Goal: Information Seeking & Learning: Find specific fact

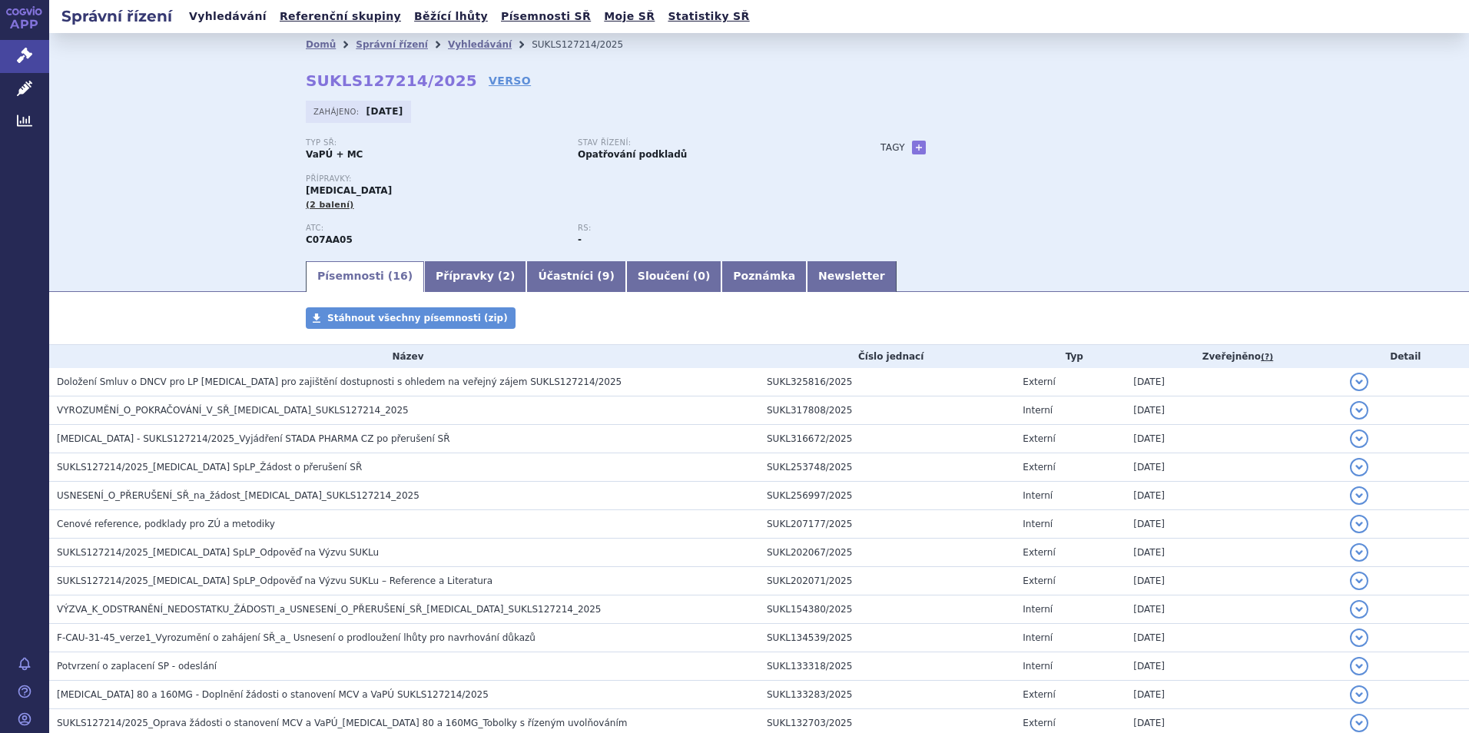
click at [219, 15] on link "Vyhledávání" at bounding box center [227, 16] width 87 height 21
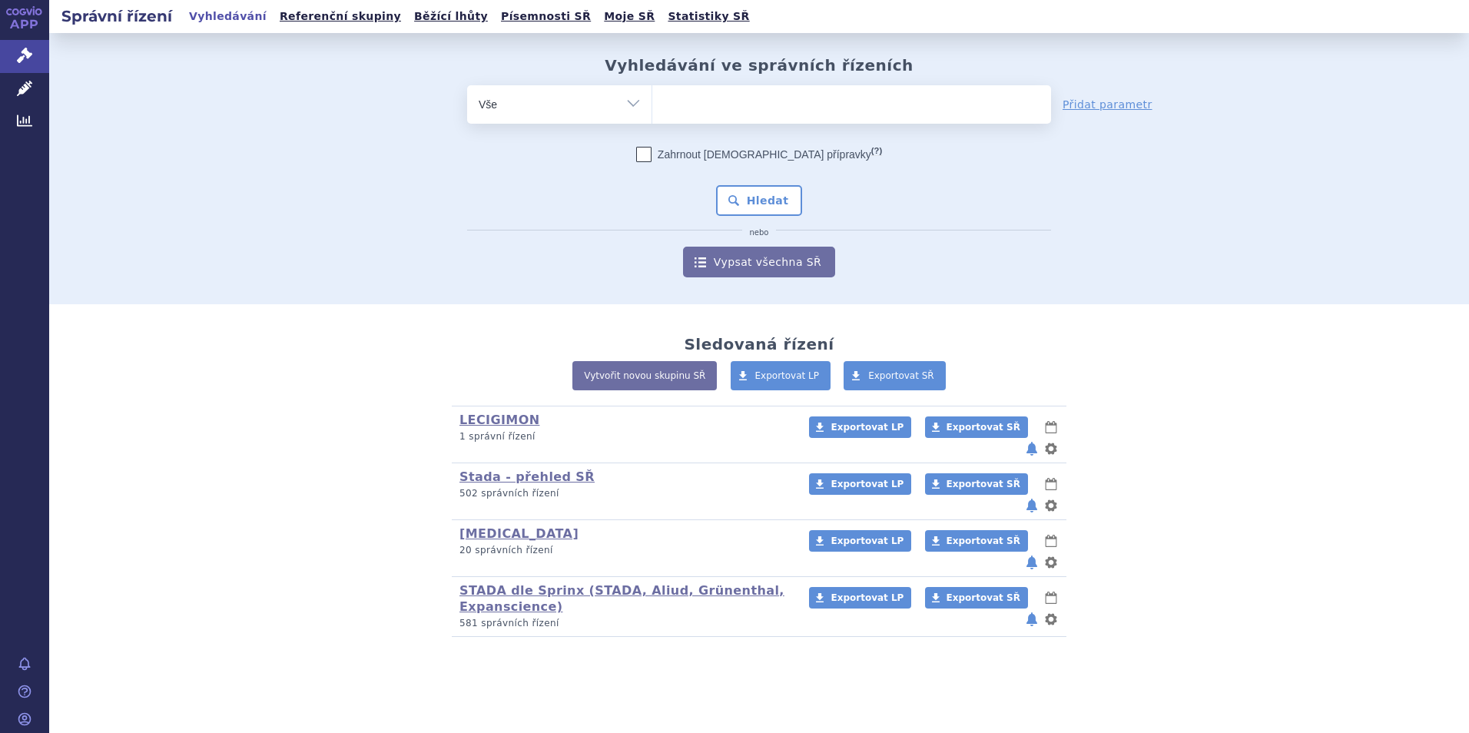
click at [659, 102] on ul at bounding box center [851, 101] width 399 height 32
click at [652, 102] on select at bounding box center [651, 103] width 1 height 38
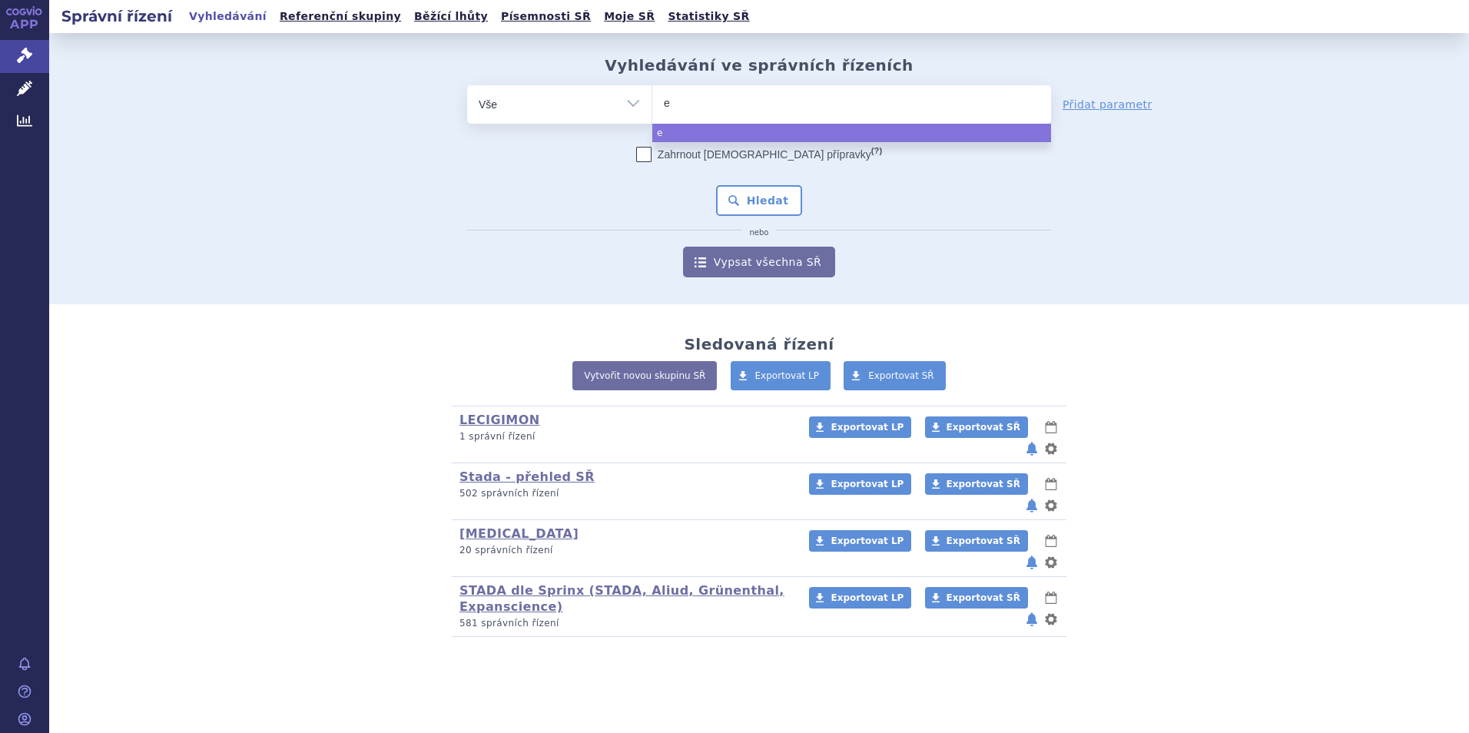
type input "ez"
type input "ezet"
type input "ezeti"
type input "ezetimi"
type input "ezetimib"
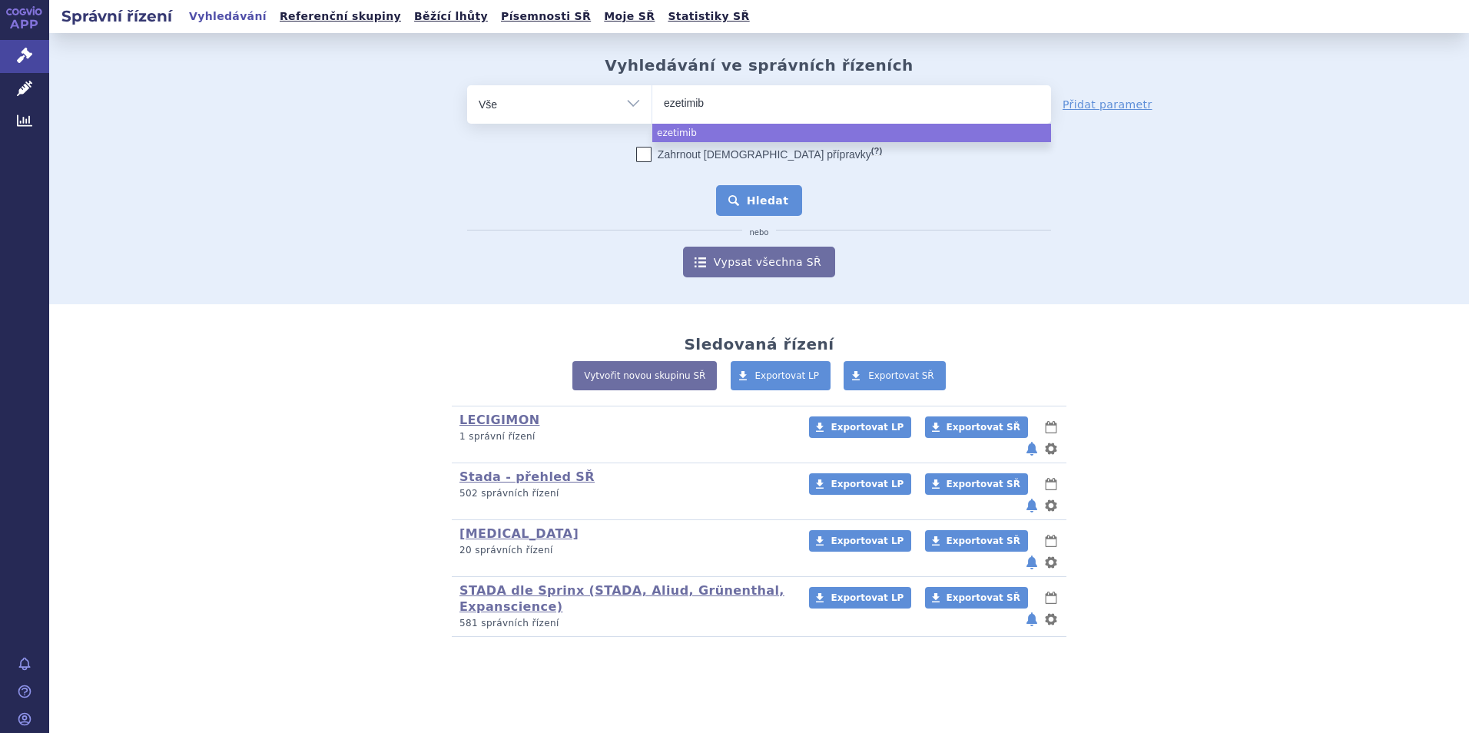
select select "ezetimib"
click at [750, 203] on button "Hledat" at bounding box center [759, 200] width 87 height 31
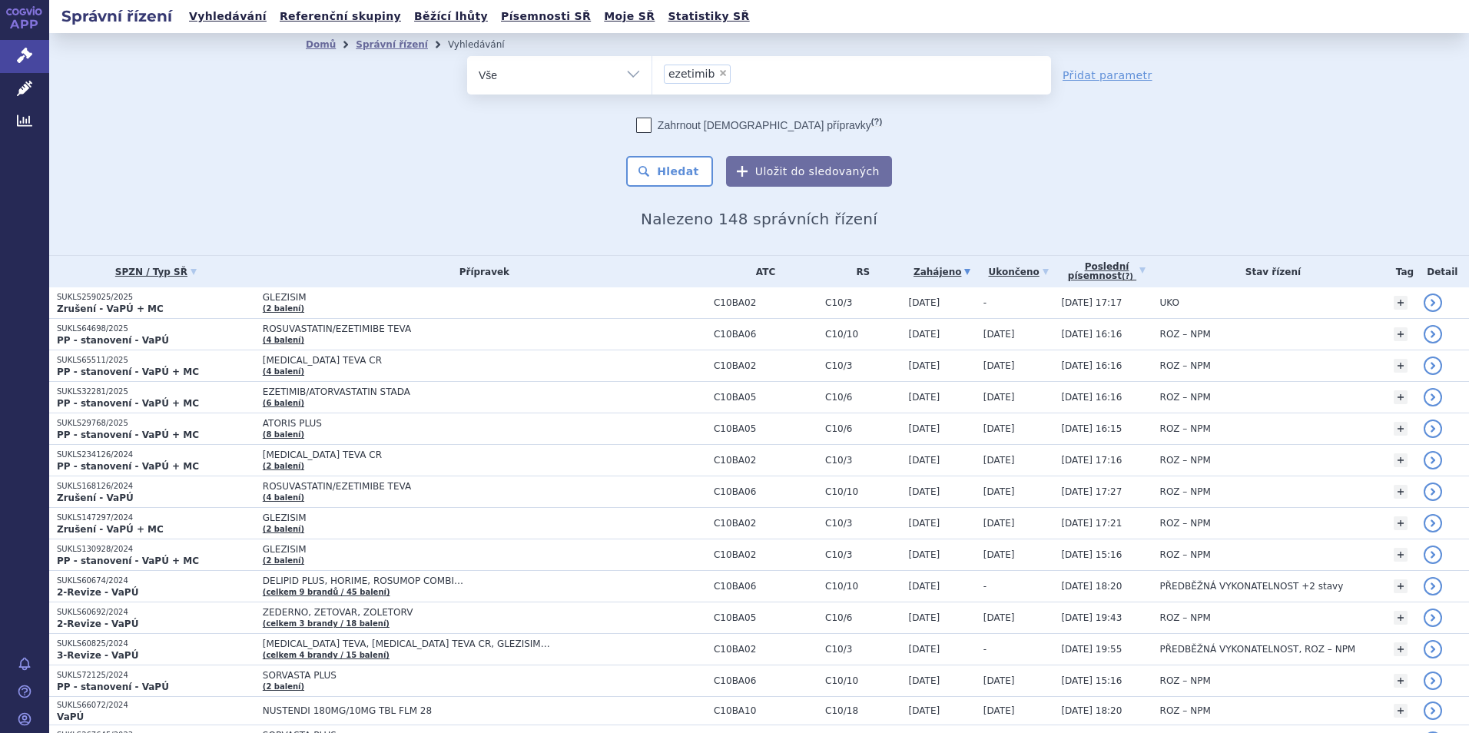
click at [718, 74] on span "×" at bounding box center [722, 72] width 9 height 9
click at [652, 74] on select "ezetimib" at bounding box center [651, 74] width 1 height 38
select select
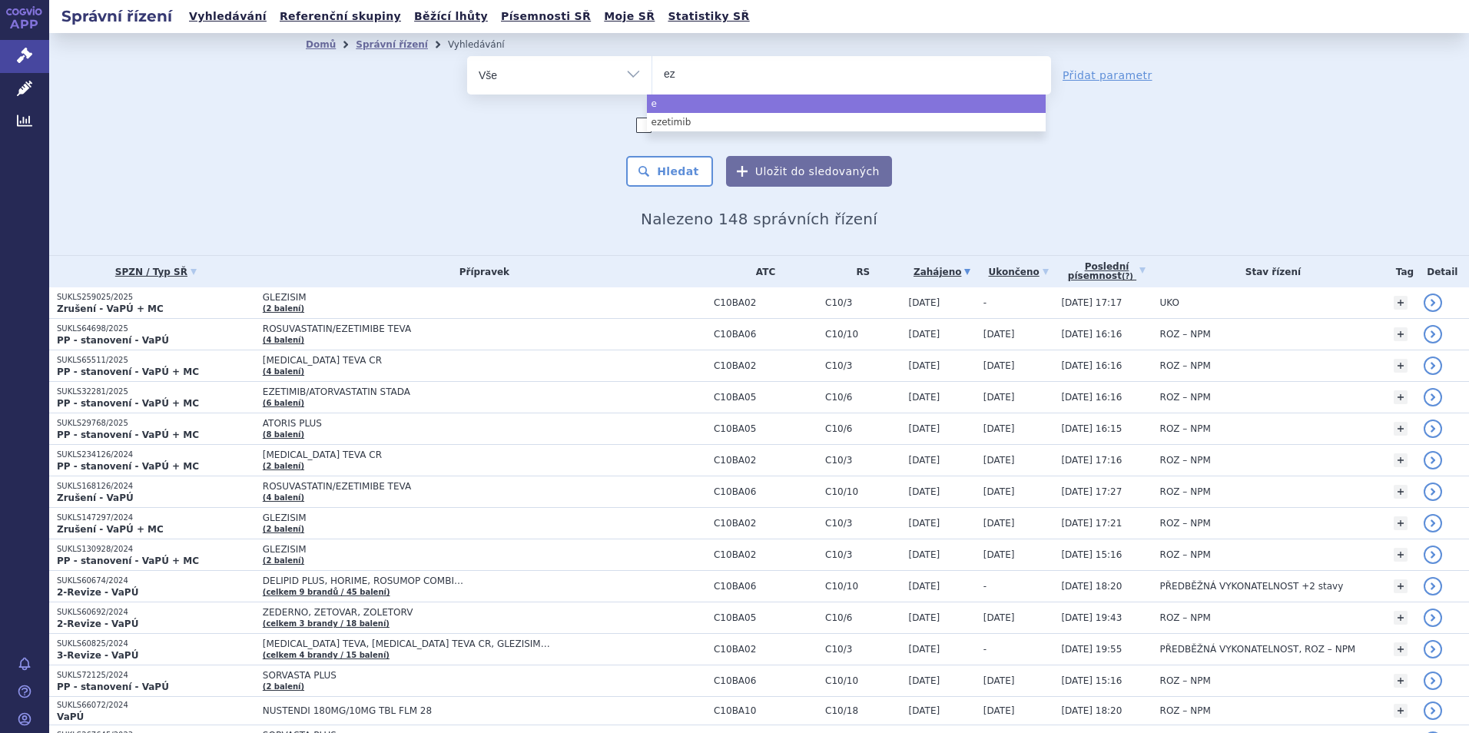
type input "eze"
type input "ezeti"
type input "ezetim"
type input "ezetimib"
type input "ezetimib/a"
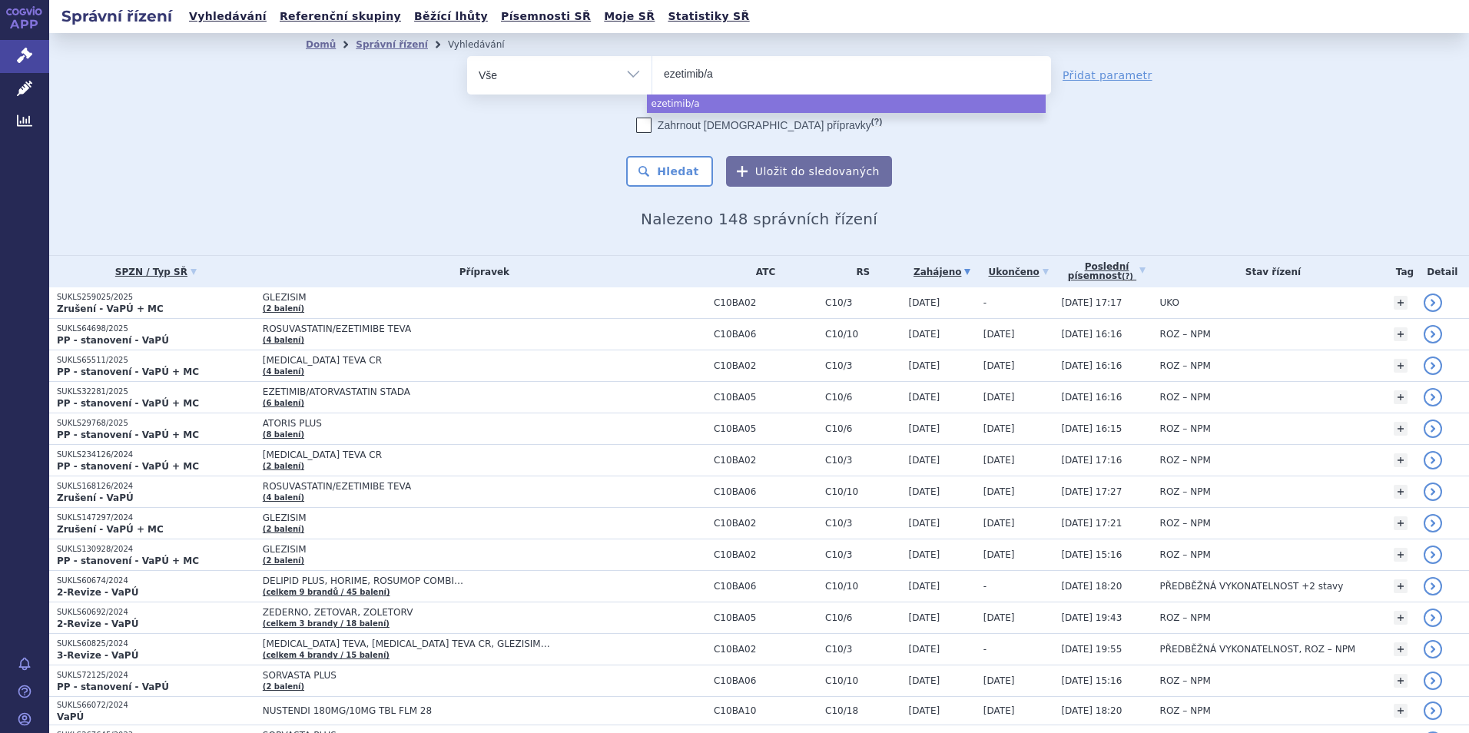
type input "ezetimib/at"
type input "ezetimib/ator"
type input "ezetimib/atorv"
type input "ezetimib/atorva"
type input "ezetimib/atorvas"
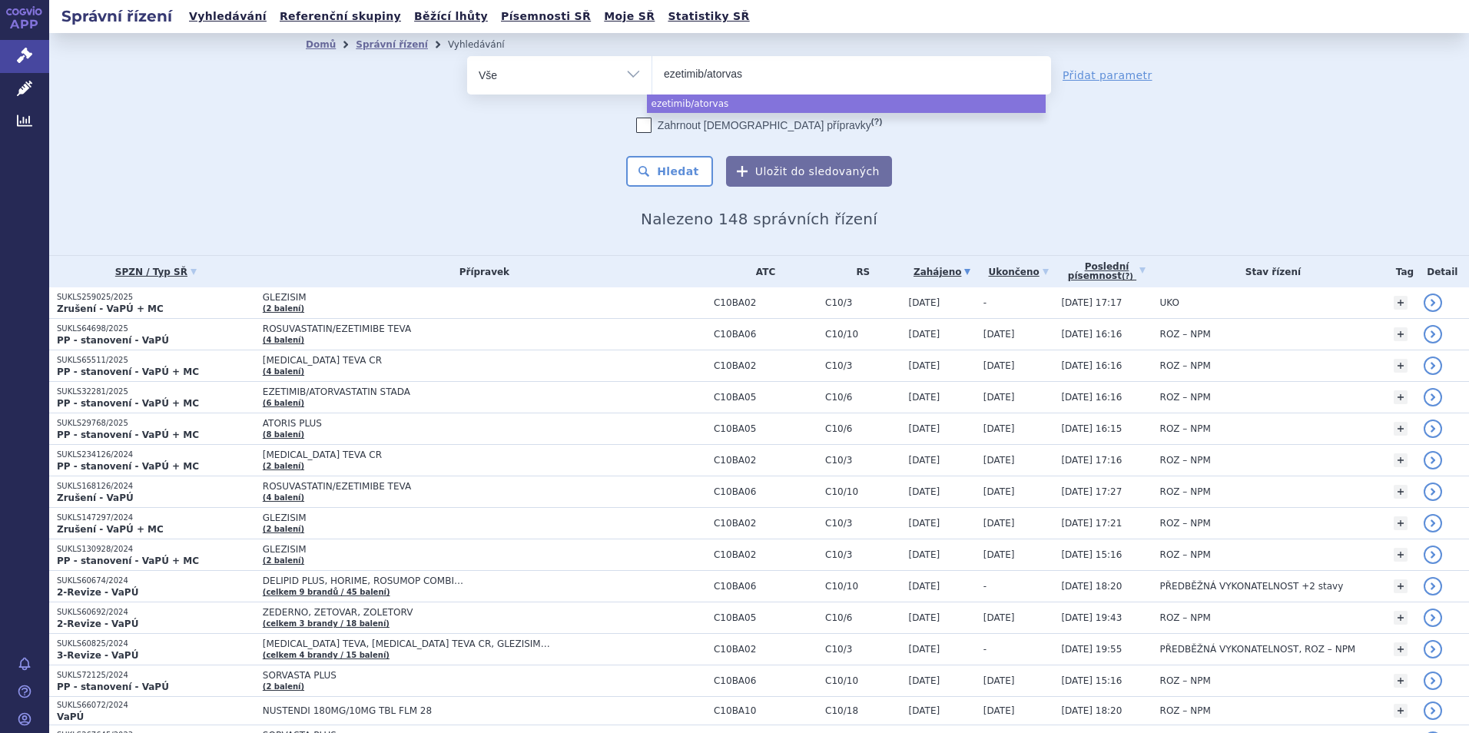
type input "ezetimib/atorvast"
type input "ezetimib/atorvasta"
type input "ezetimib/atorvastati"
type input "ezetimib/atorvastatin"
type input "ezetimib/atorvastatin s"
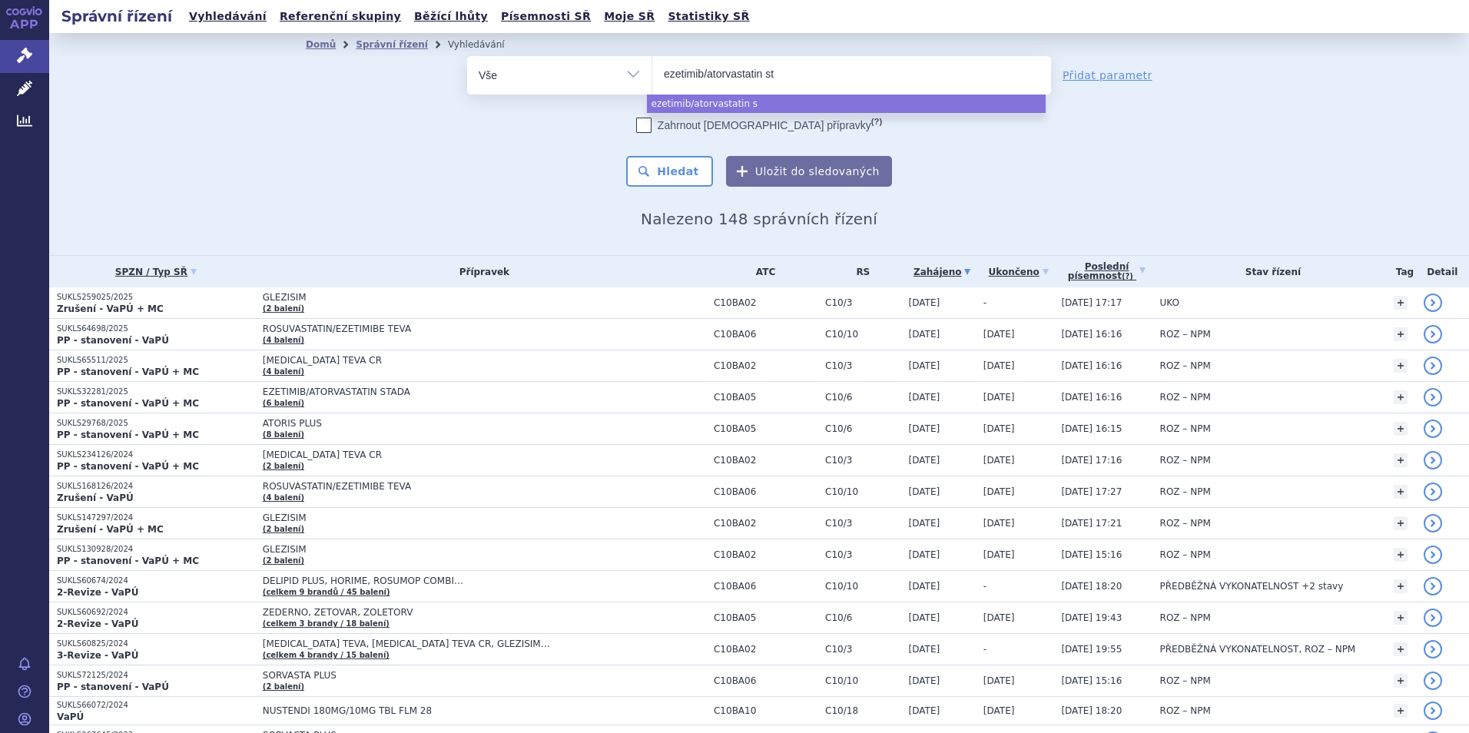
type input "ezetimib/atorvastatin sta"
type input "ezetimib/atorvastatin stada"
select select "ezetimib/atorvastatin stada"
click at [681, 171] on button "Hledat" at bounding box center [669, 171] width 87 height 31
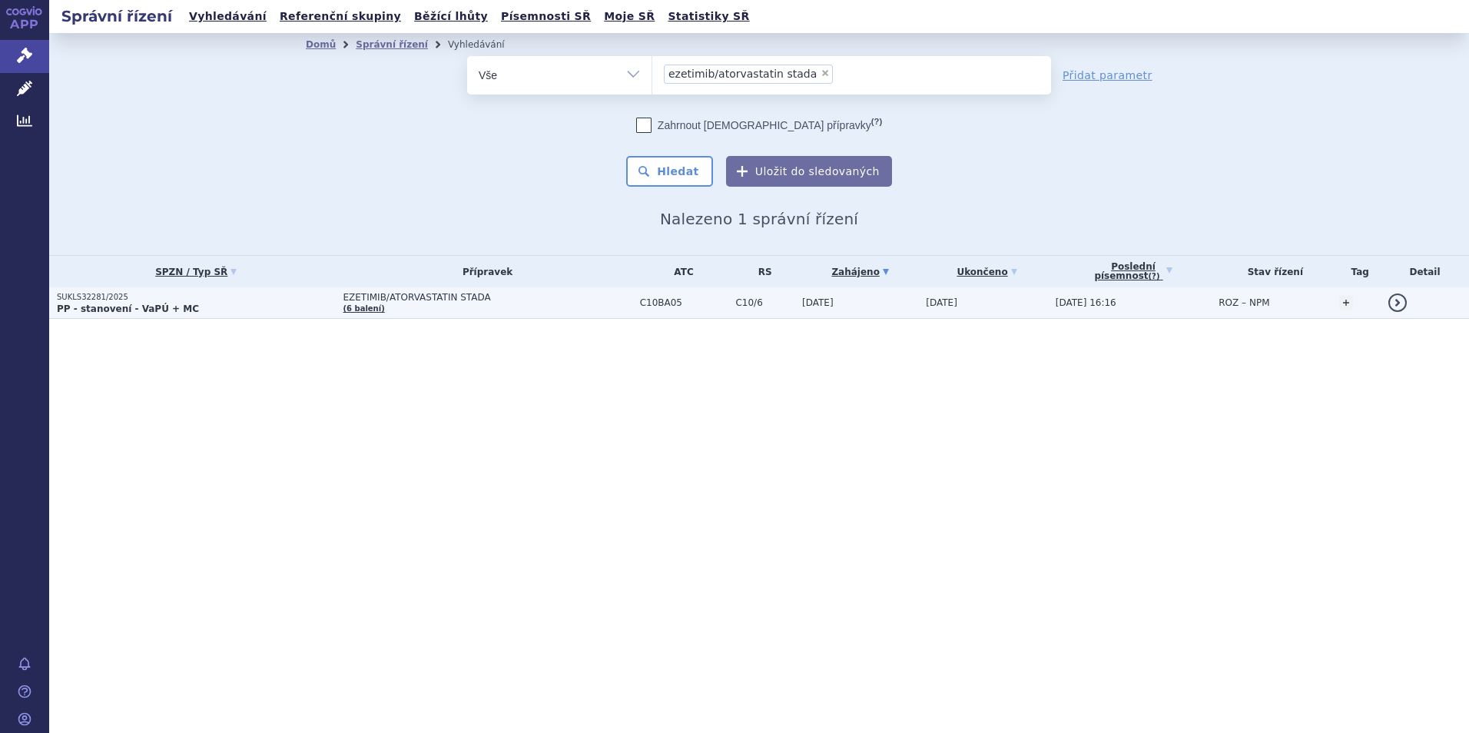
click at [123, 297] on p "SUKLS32281/2025" at bounding box center [196, 297] width 278 height 11
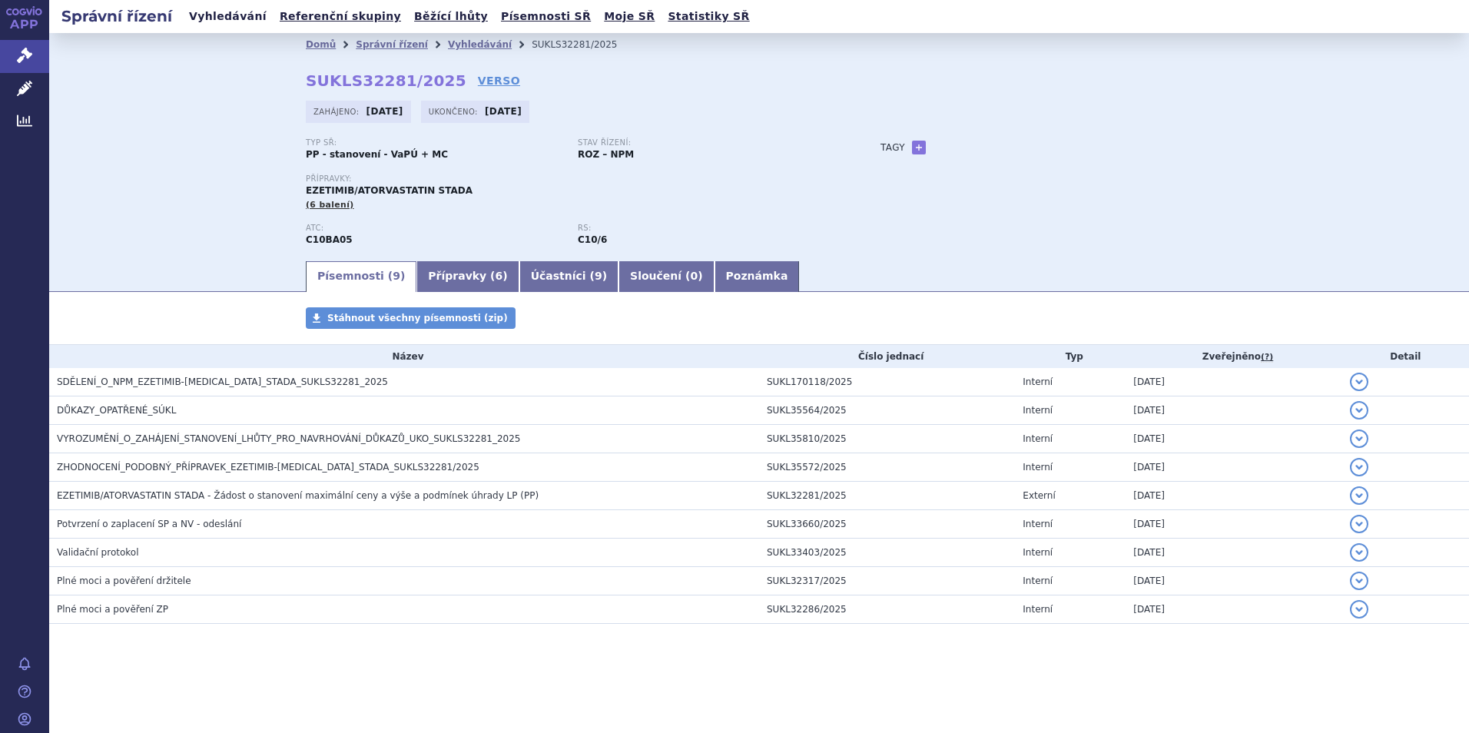
click at [232, 13] on link "Vyhledávání" at bounding box center [227, 16] width 87 height 21
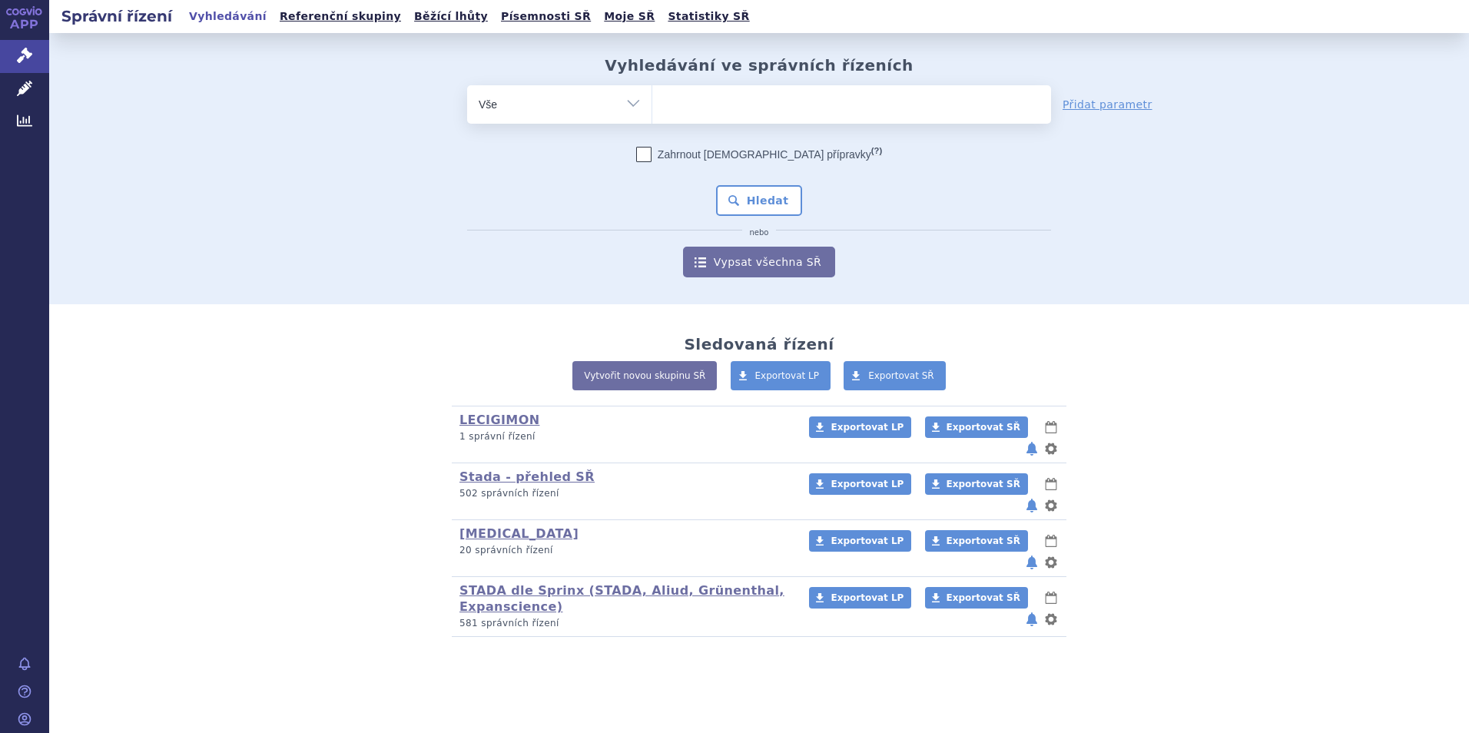
click at [667, 113] on li at bounding box center [668, 102] width 8 height 22
click at [652, 113] on select at bounding box center [651, 103] width 1 height 38
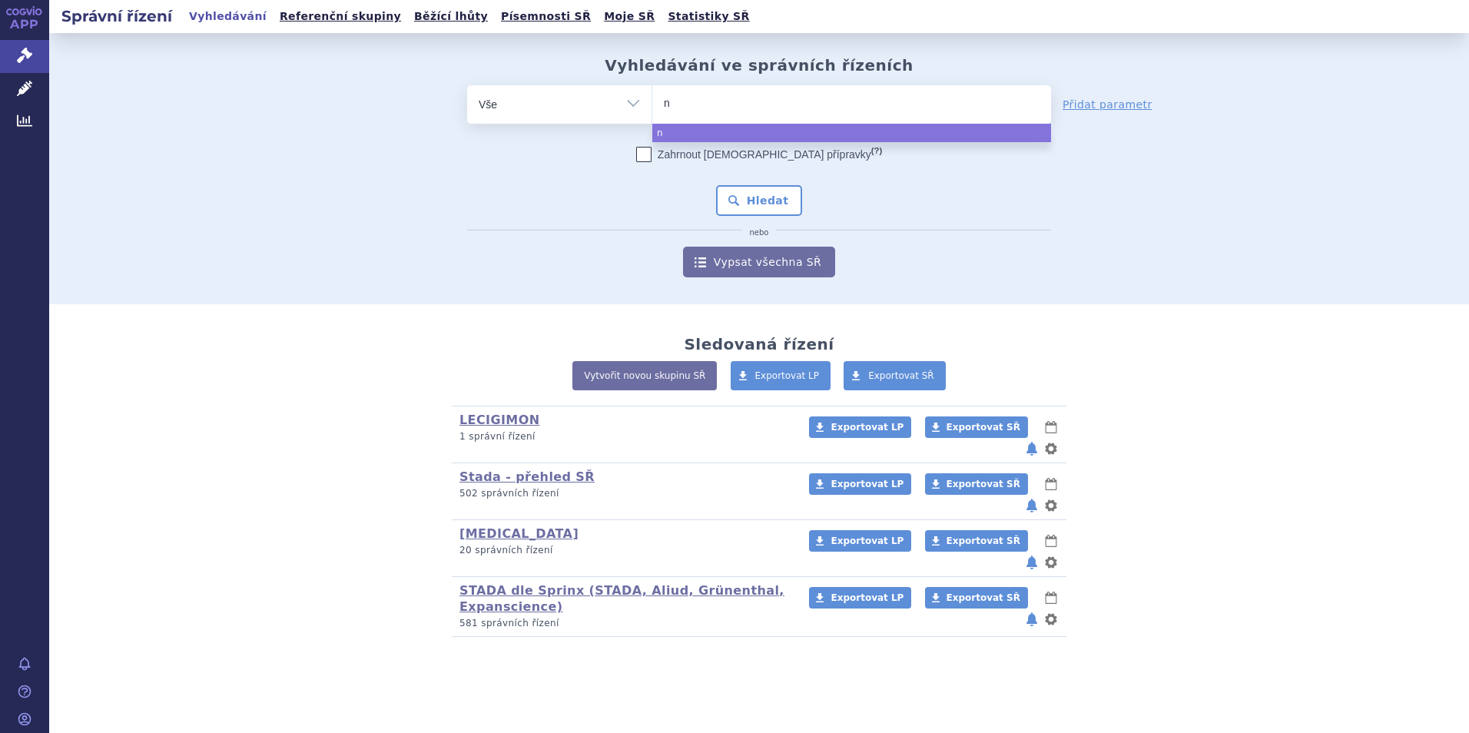
type input "ne"
type input "neb"
type input "nebi"
type input "nebid"
type input "nebido"
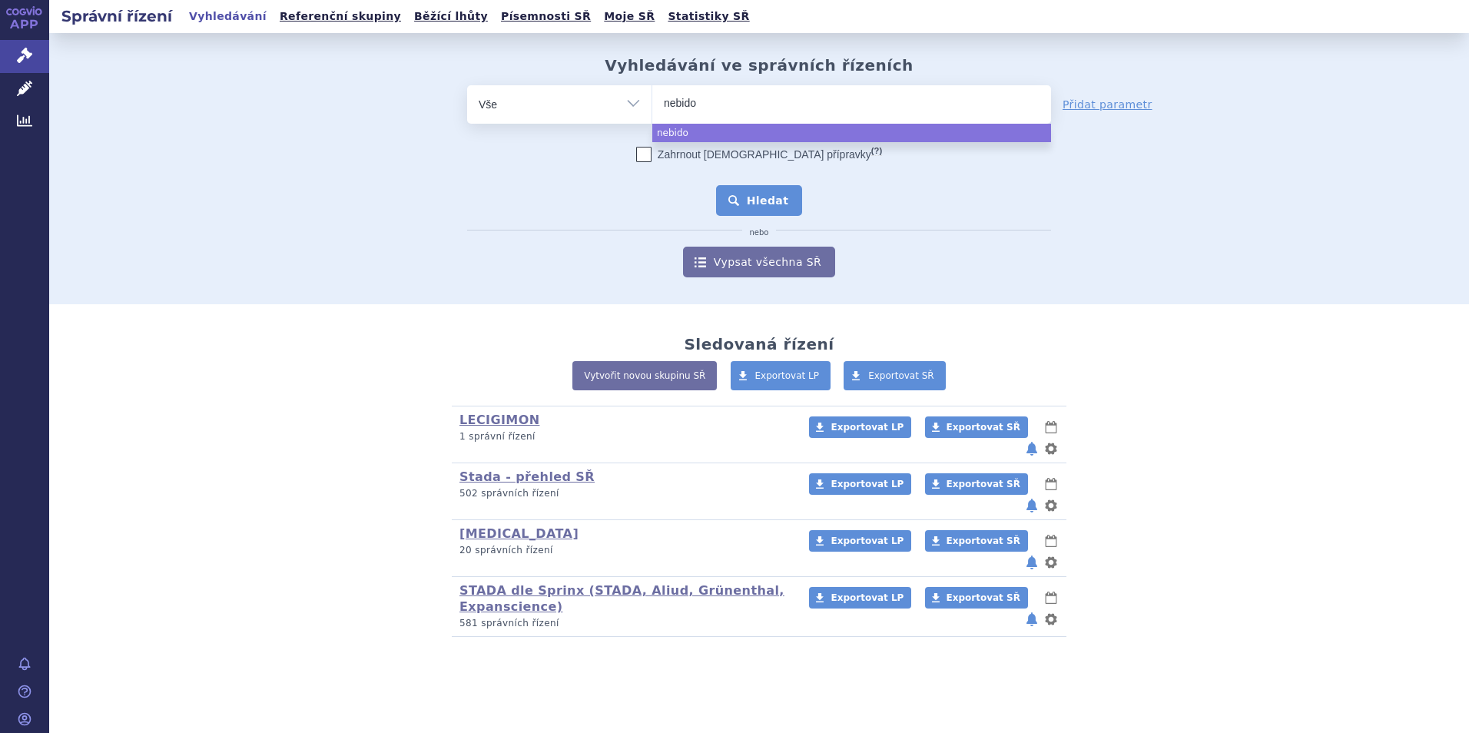
select select "nebido"
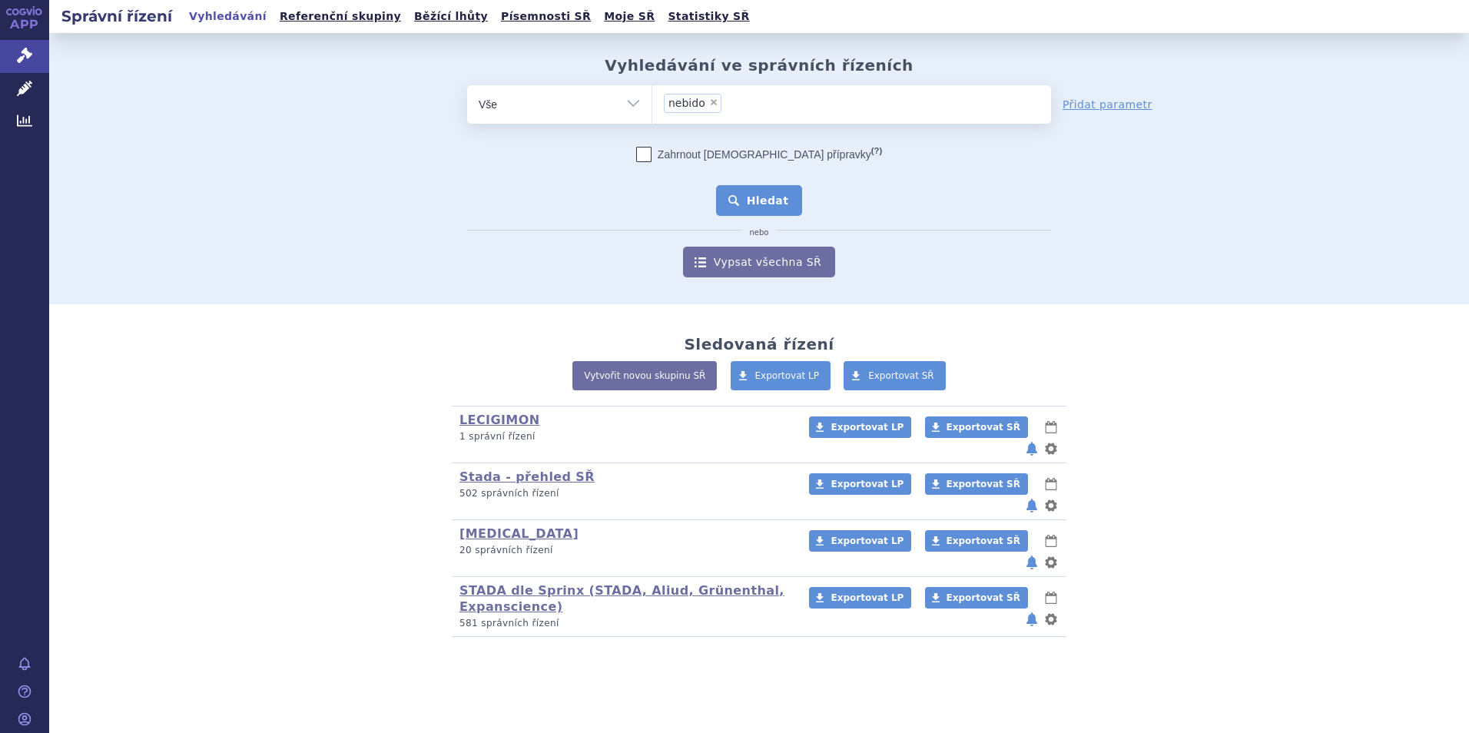
click at [773, 203] on button "Hledat" at bounding box center [759, 200] width 87 height 31
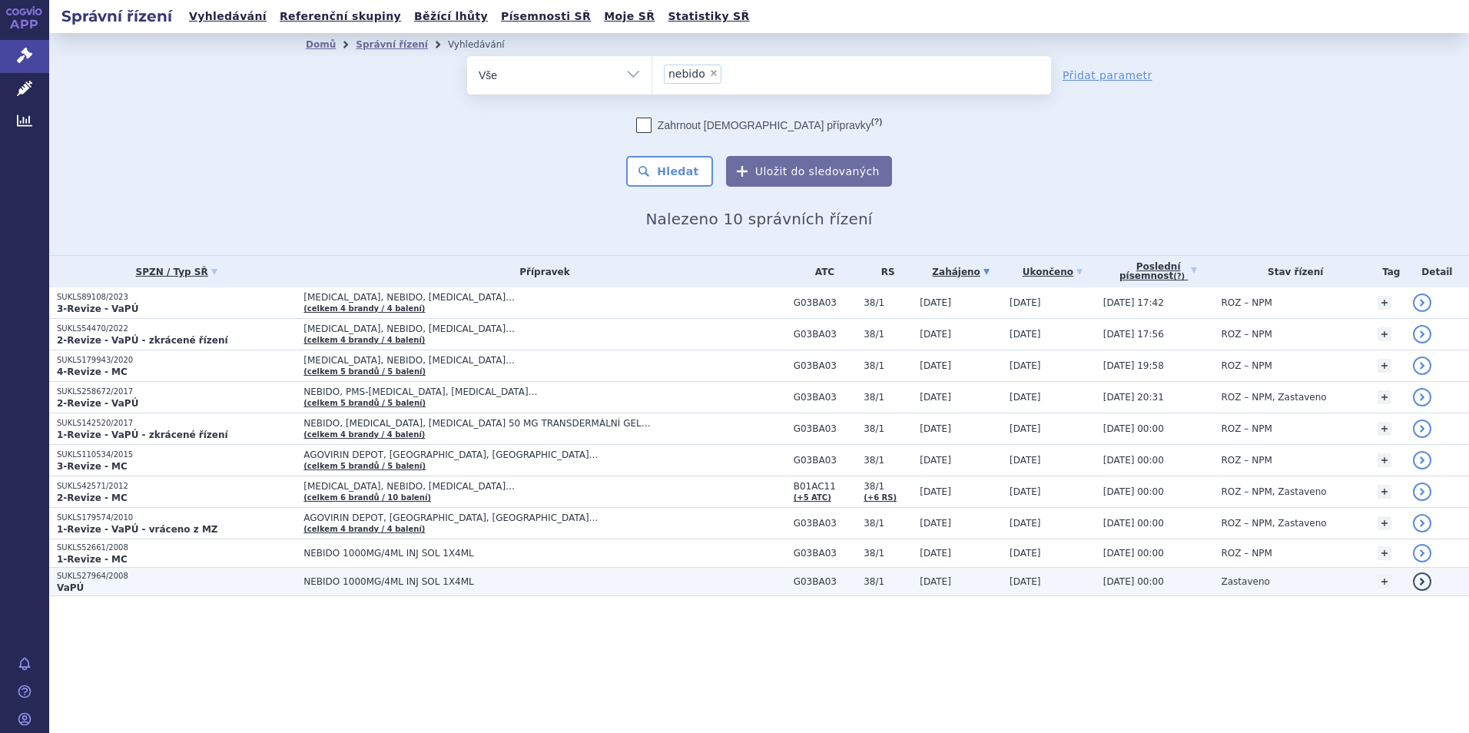
click at [84, 578] on p "SUKLS27964/2008" at bounding box center [176, 576] width 239 height 11
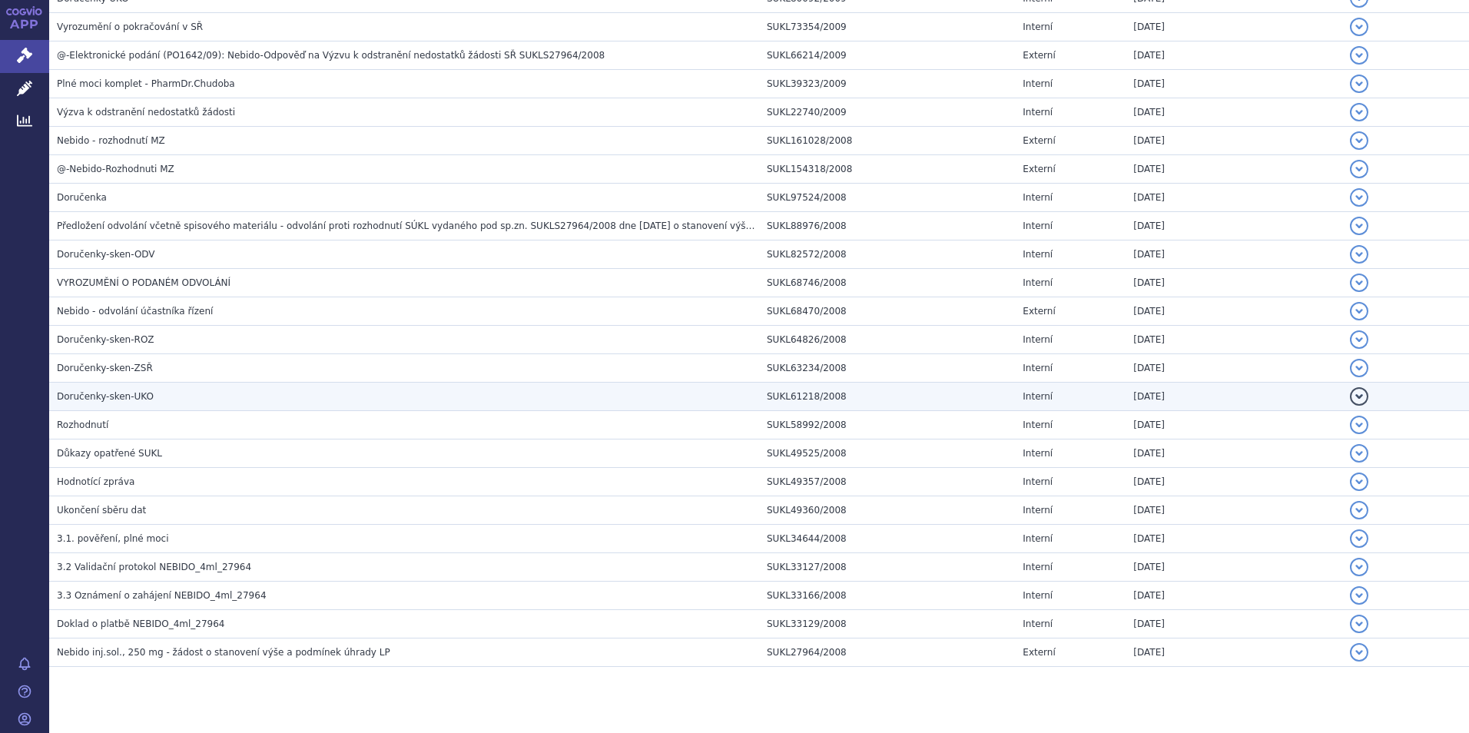
scroll to position [765, 0]
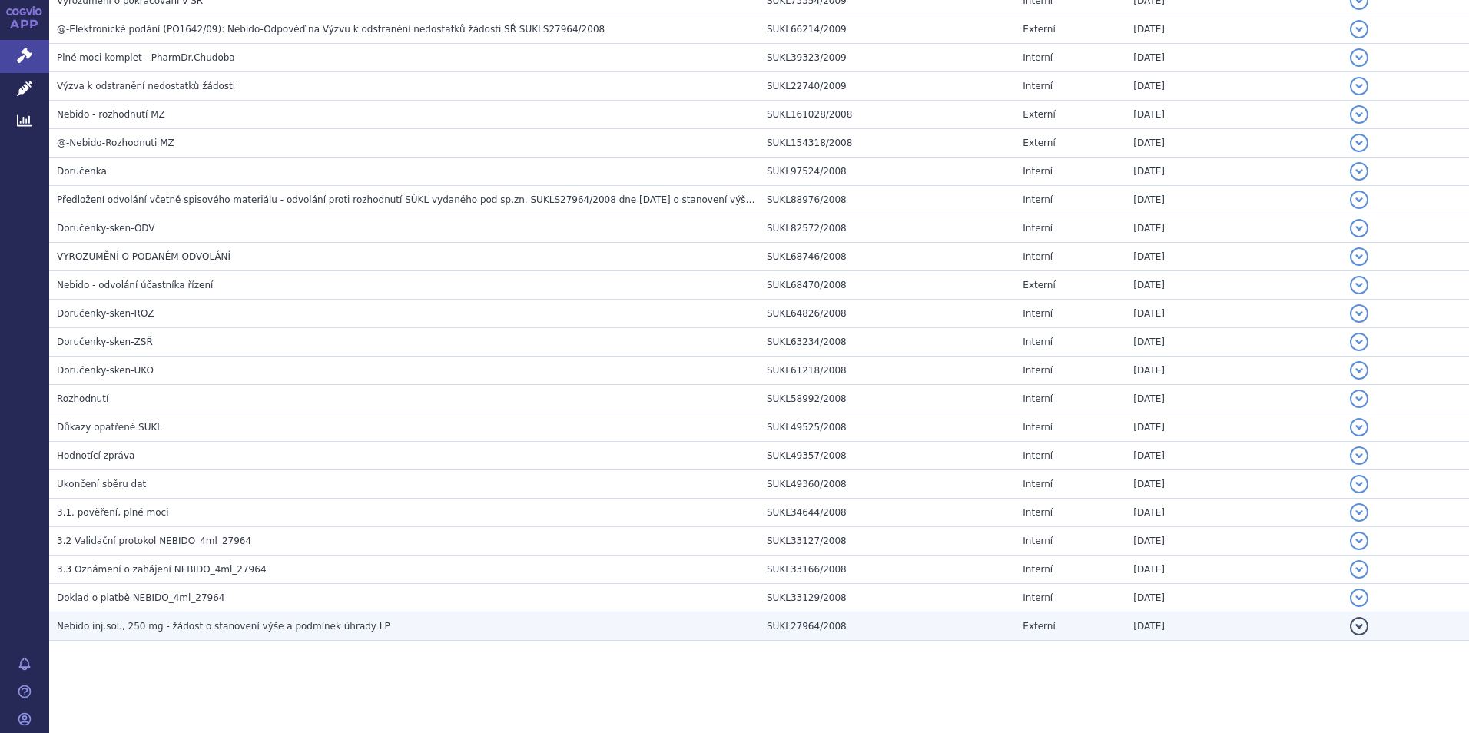
click at [196, 624] on span "Nebido inj.sol., 250 mg - žádost o stanovení výše a podmínek úhrady LP" at bounding box center [223, 626] width 333 height 11
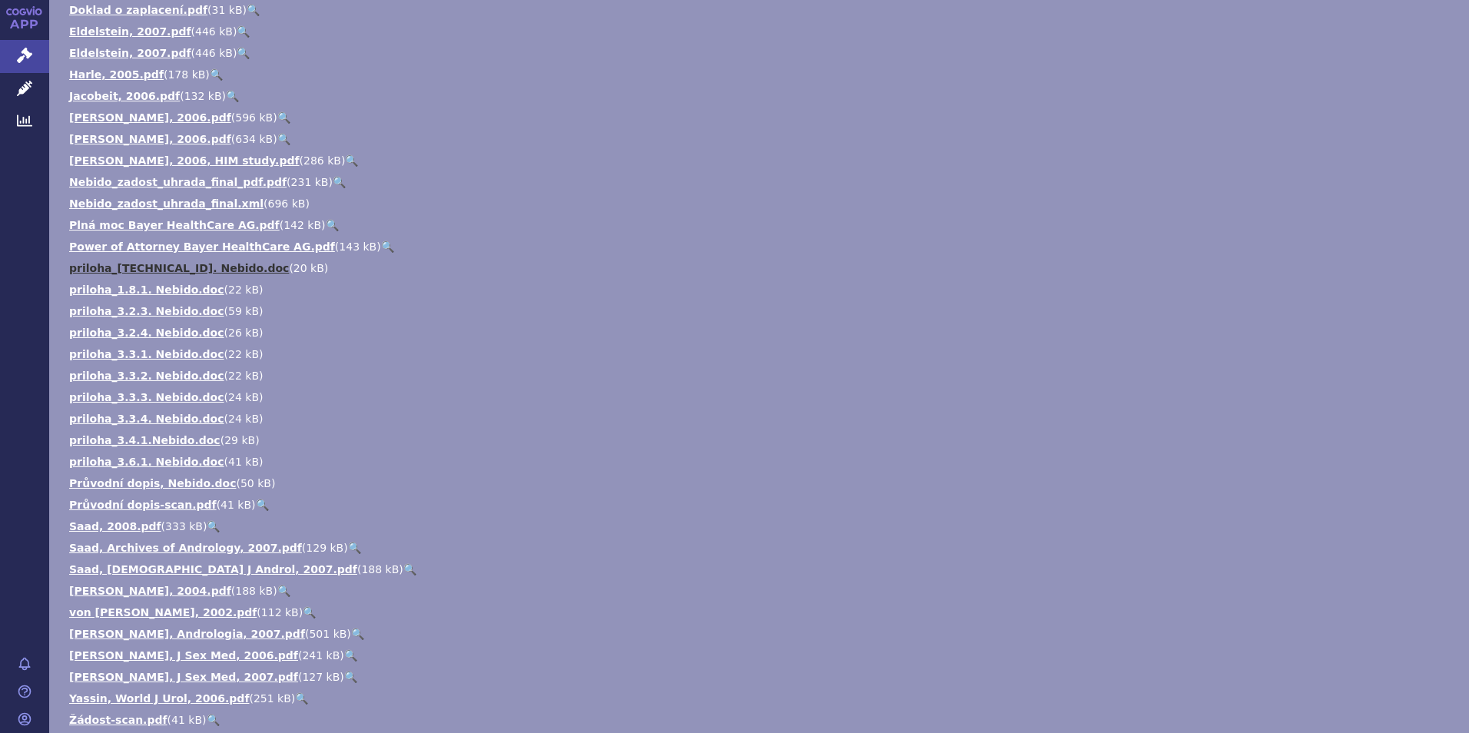
scroll to position [1382, 0]
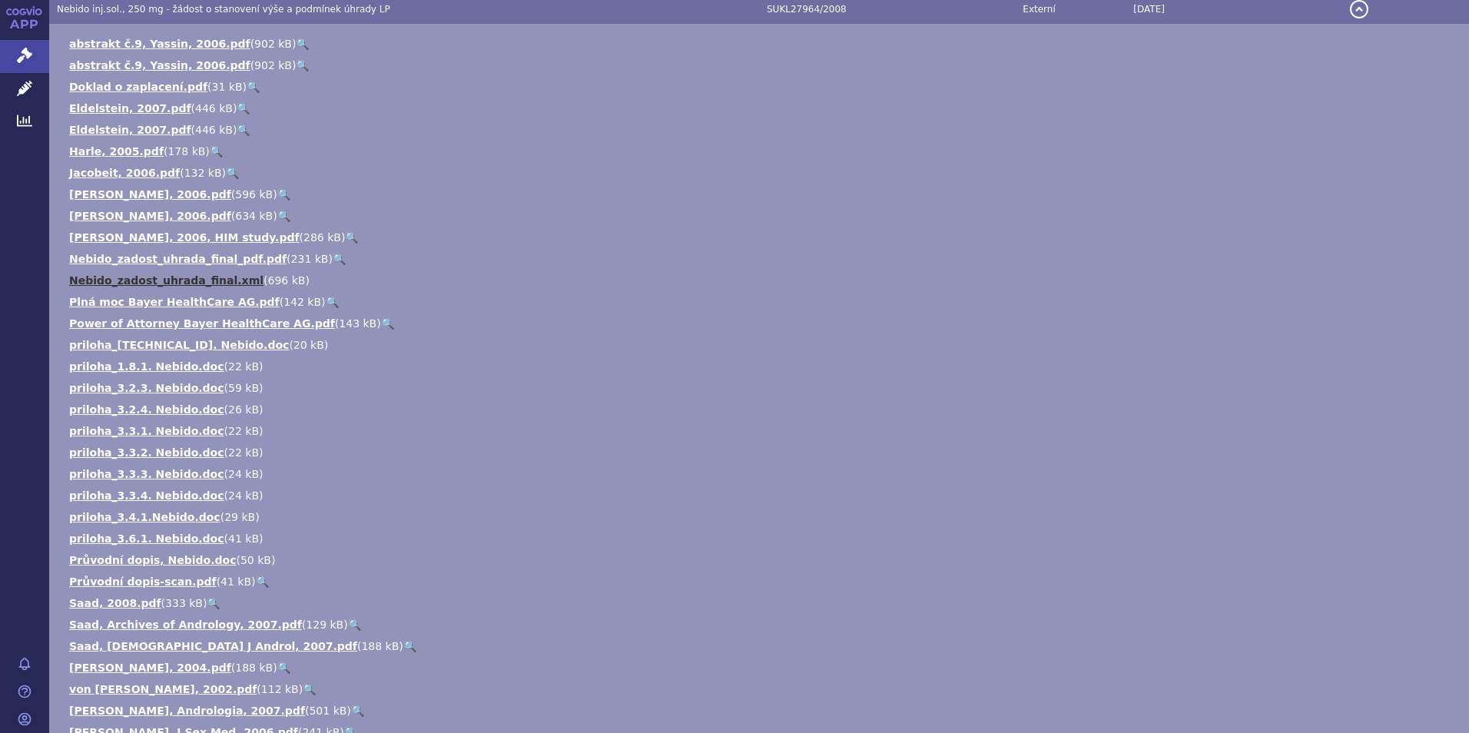
click at [131, 280] on link "Nebido_zadost_uhrada_final.xml" at bounding box center [166, 280] width 194 height 12
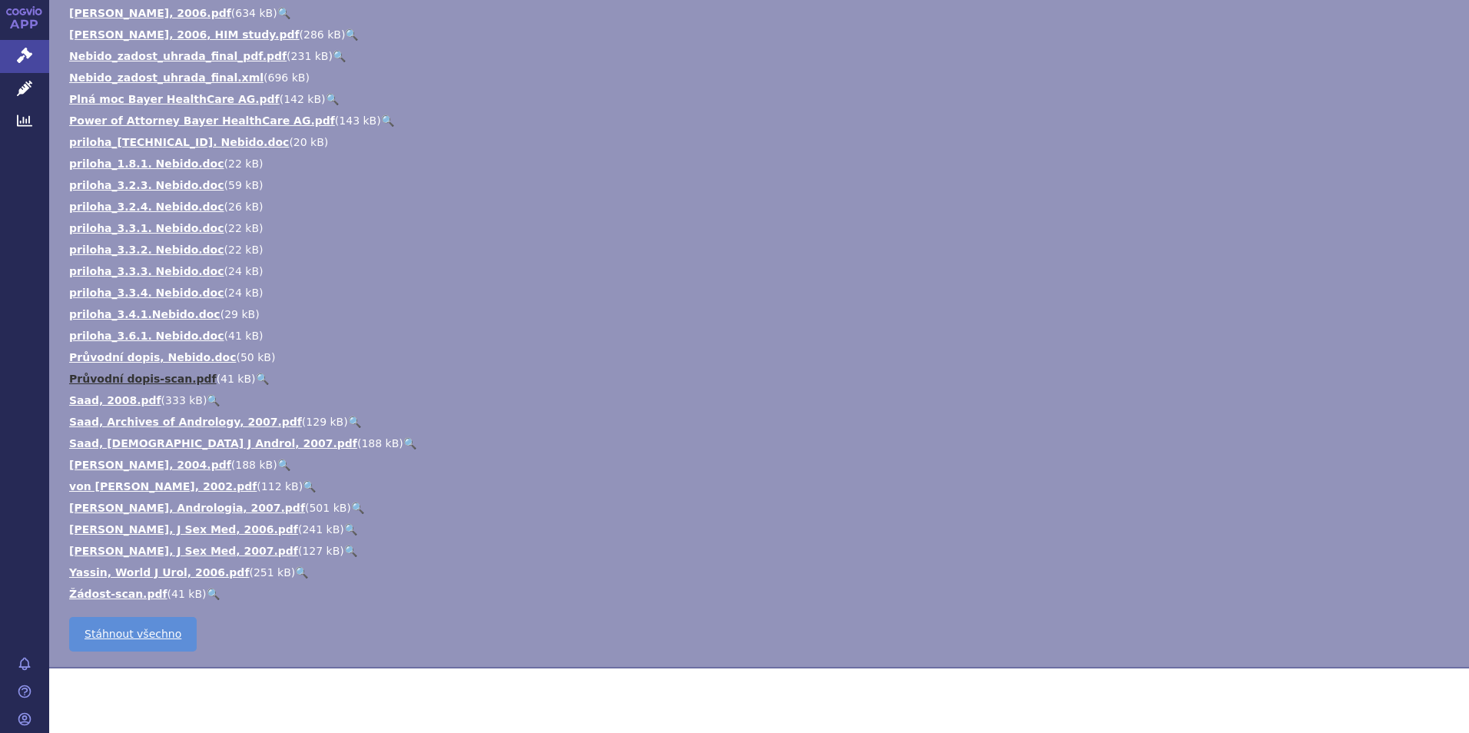
scroll to position [1612, 0]
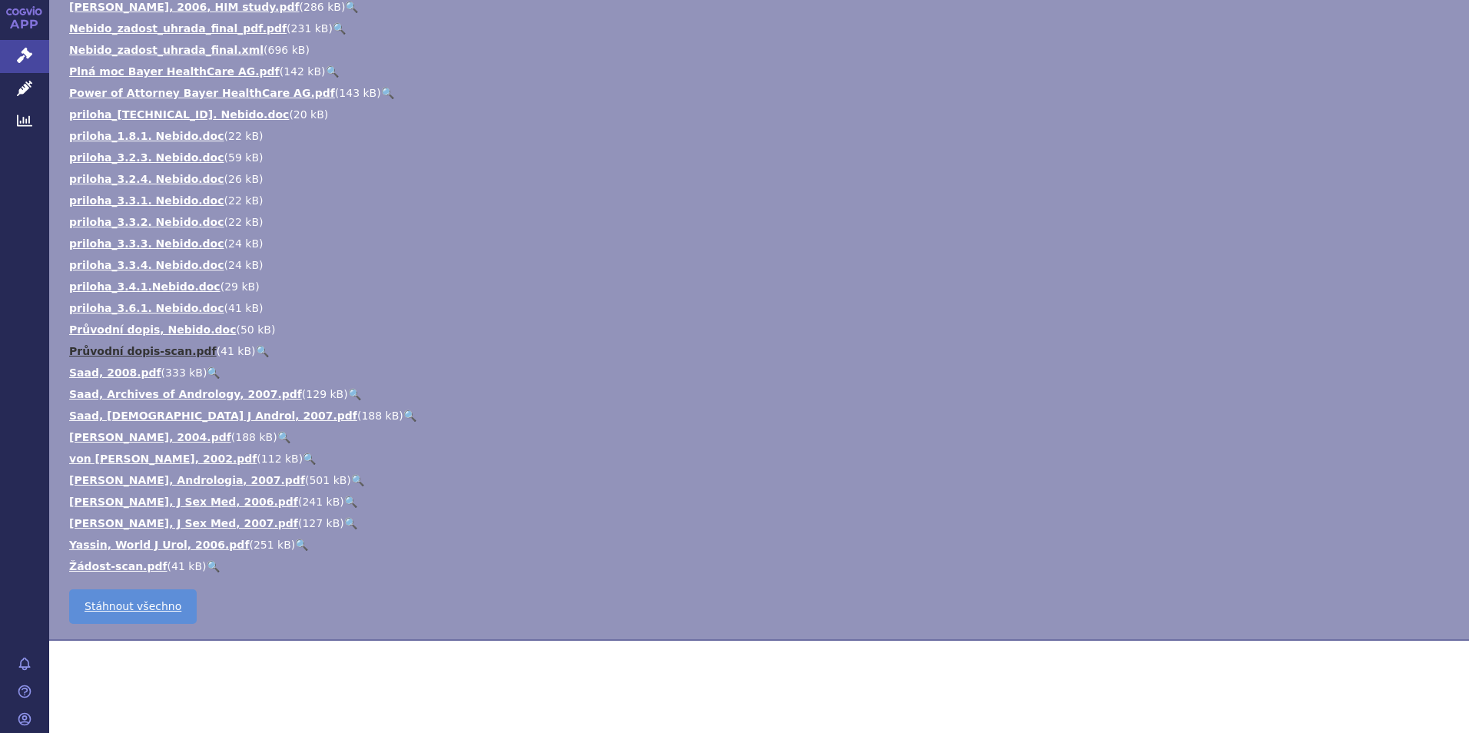
click at [117, 353] on link "Průvodní dopis-scan.pdf" at bounding box center [142, 351] width 147 height 12
